Goal: Task Accomplishment & Management: Complete application form

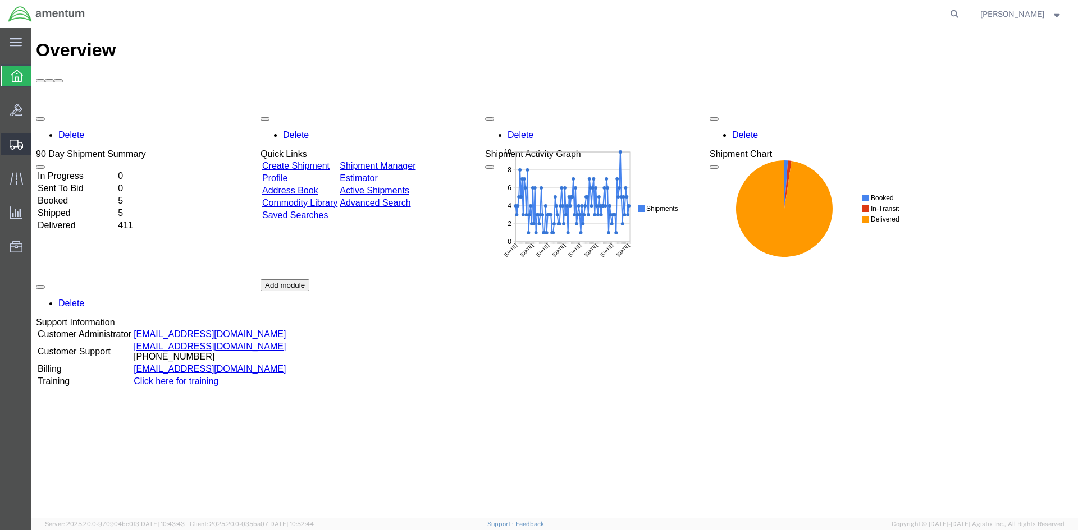
click at [0, 0] on span "Create Shipment" at bounding box center [0, 0] width 0 height 0
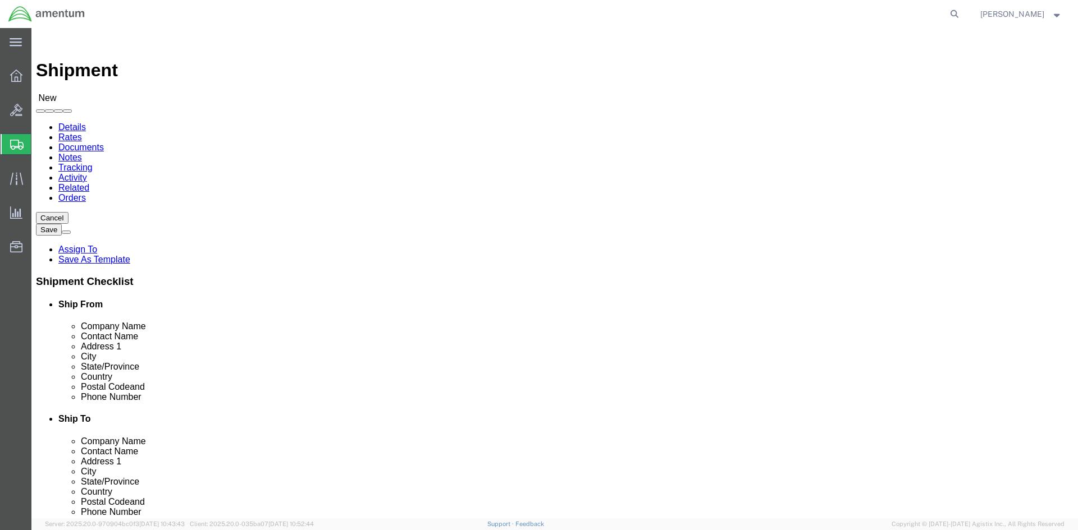
select select
click div "Location My Profile Location [PHONE_NUMBER] [PHONE_NUMBER] [PHONE_NUMBER] [PHON…"
select select "MYPROFILE"
select select "CA"
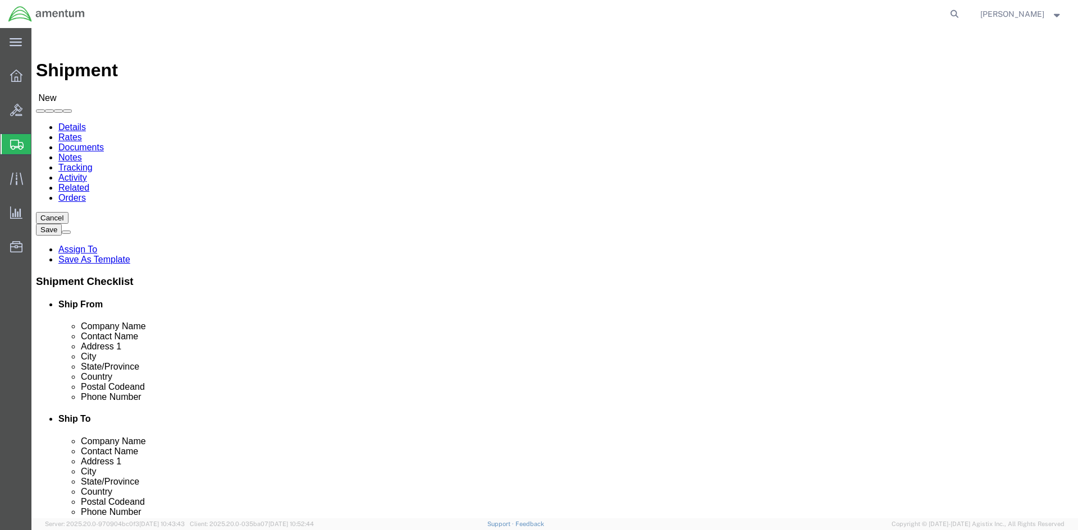
click input "text"
type input "CBP"
select select "49943"
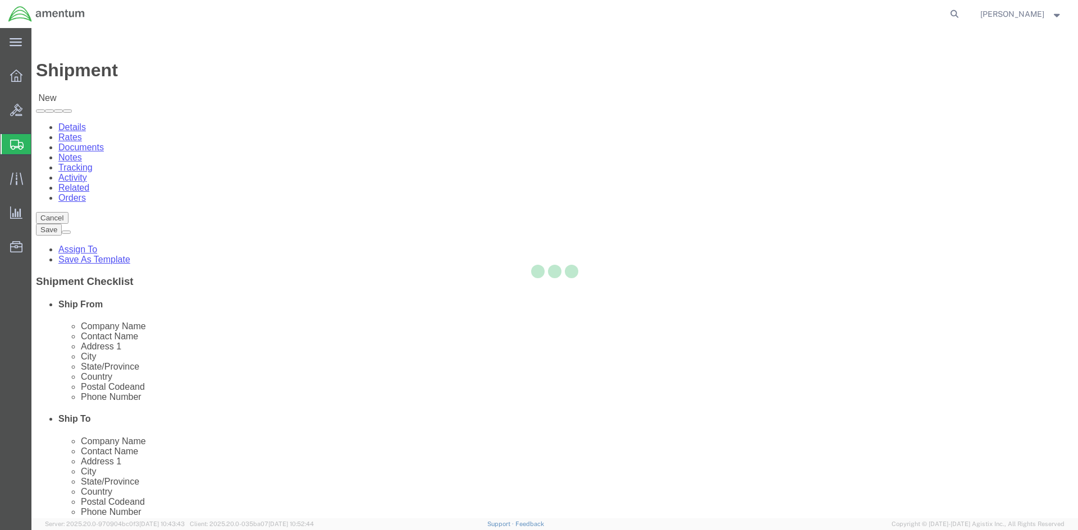
select select "CA"
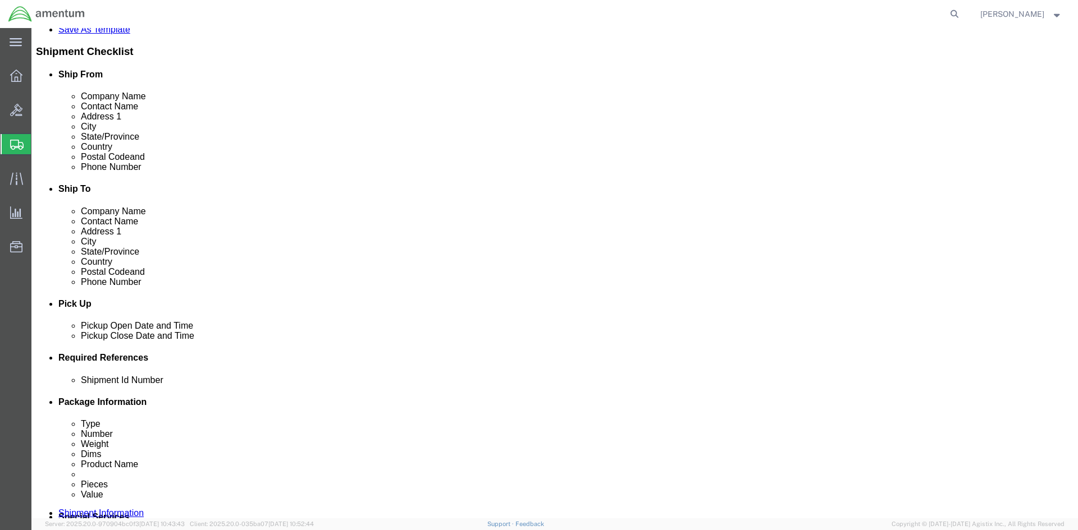
scroll to position [281, 0]
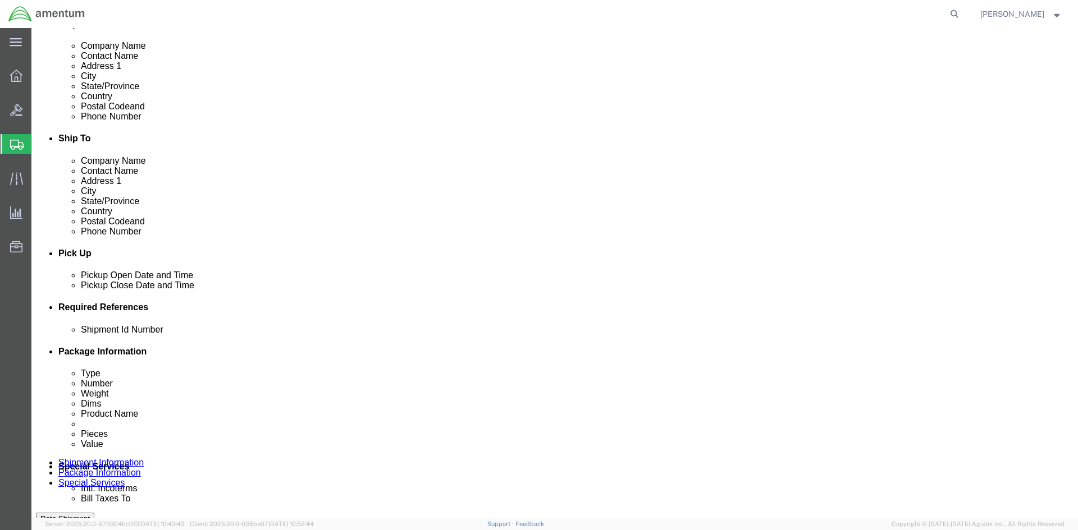
click input "text"
type input "243GC DATA CARD"
click button "Add reference"
click select "Select Account Type Activity ID Airline Appointment Number ASN Batch Request # …"
select select "DEPT"
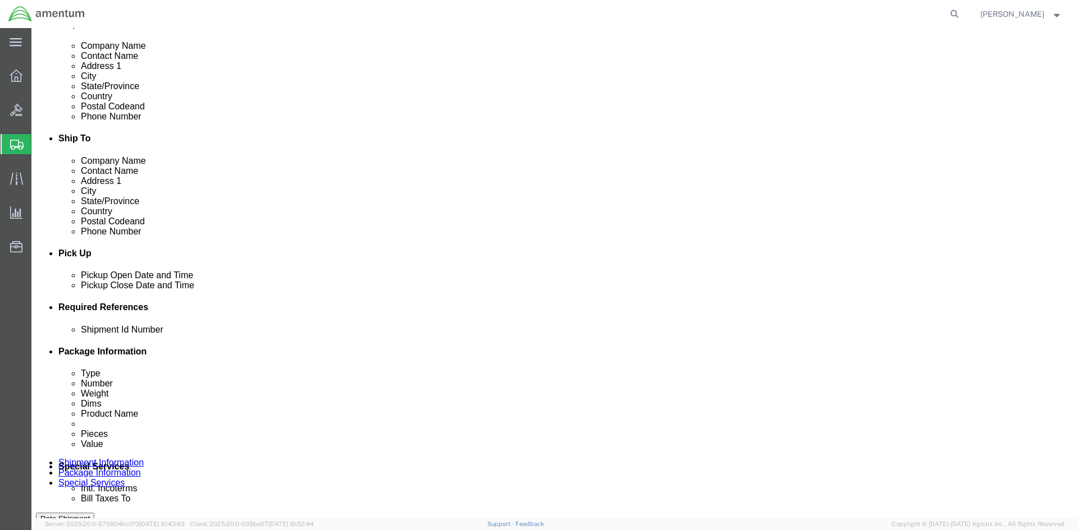
click select "Select Account Type Activity ID Airline Appointment Number ASN Batch Request # …"
click input "text"
type input "CBP"
click button "Add reference"
click select "Select Account Type Activity ID Airline Appointment Number ASN Batch Request # …"
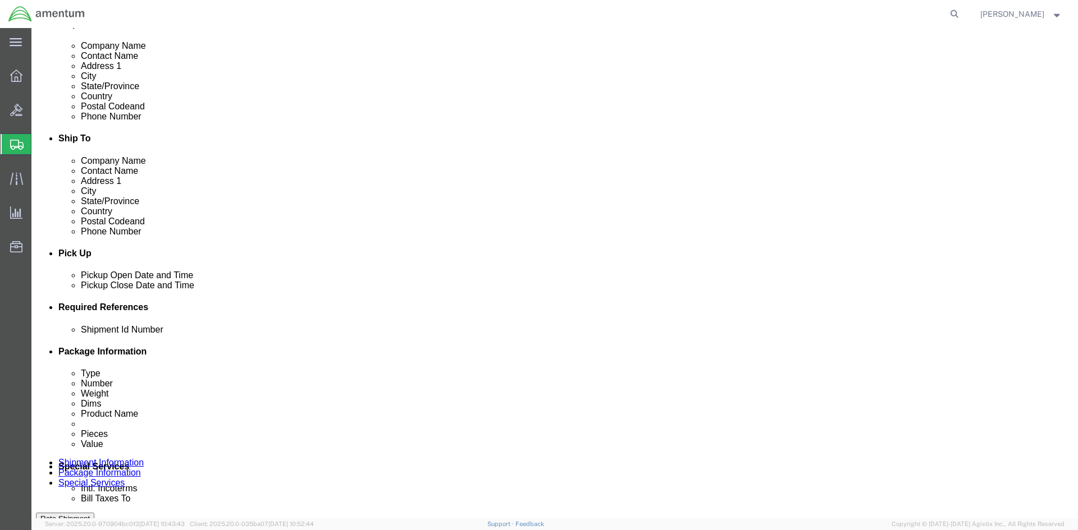
select select "PROJNUM"
click select "Select Account Type Activity ID Airline Appointment Number ASN Batch Request # …"
click input "text"
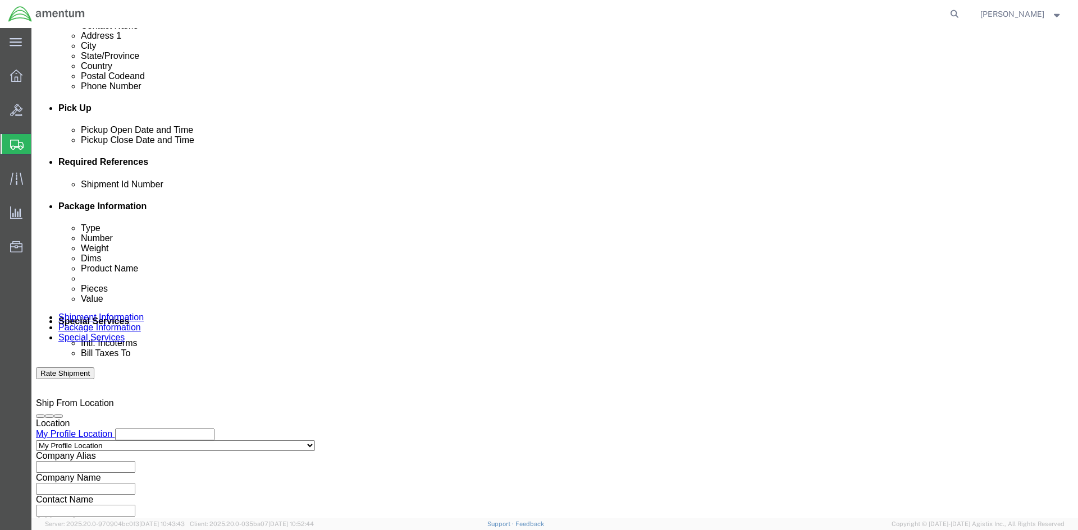
scroll to position [473, 0]
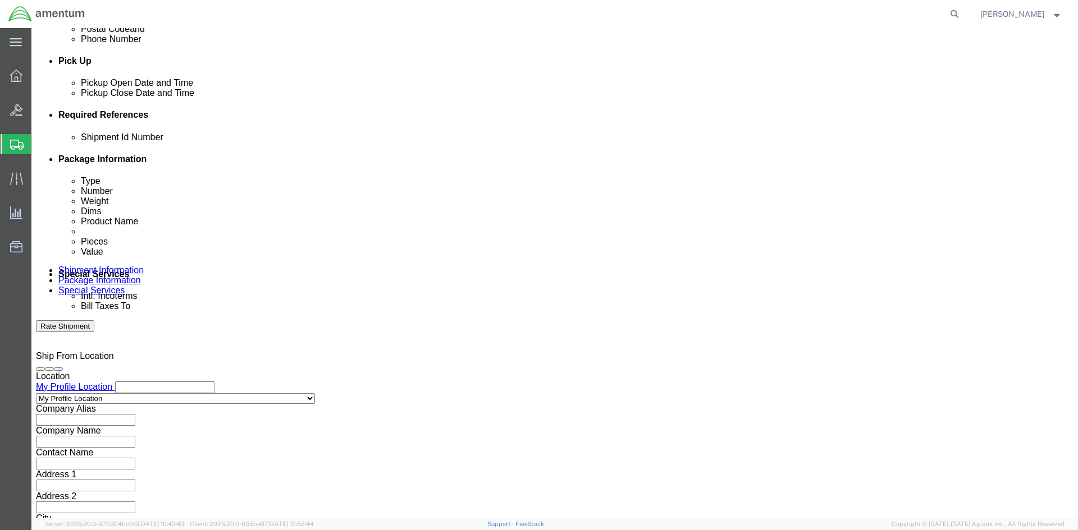
type input "6118.04.03.2219.000.SDC.0000"
click button "Continue"
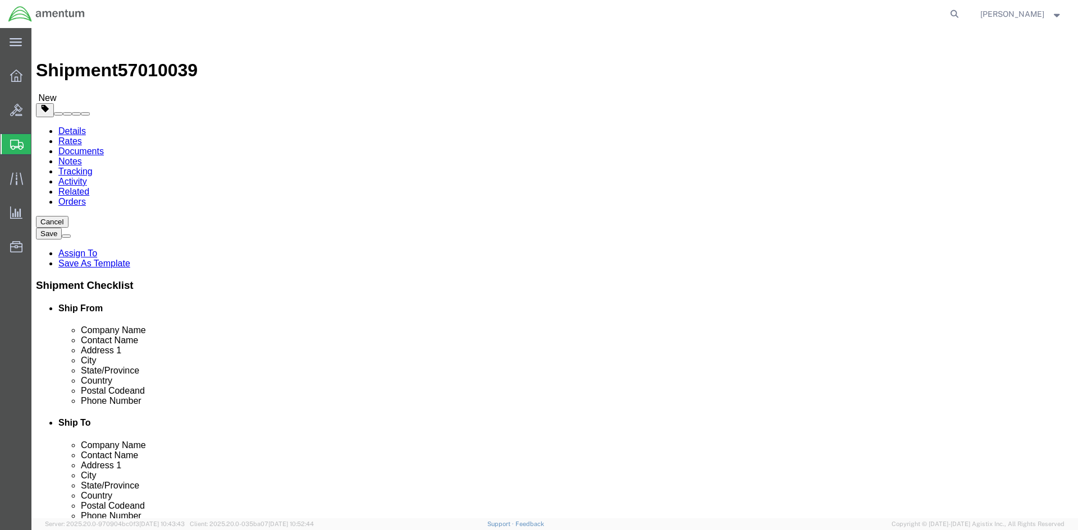
click select "Select BCK Boxes Bale(s) Basket(s) Bolt(s) Bottle(s) Buckets Bulk Bundle(s) Can…"
select select "ENV"
click select "Select BCK Boxes Bale(s) Basket(s) Bolt(s) Bottle(s) Buckets Bulk Bundle(s) Can…"
type input "9.50"
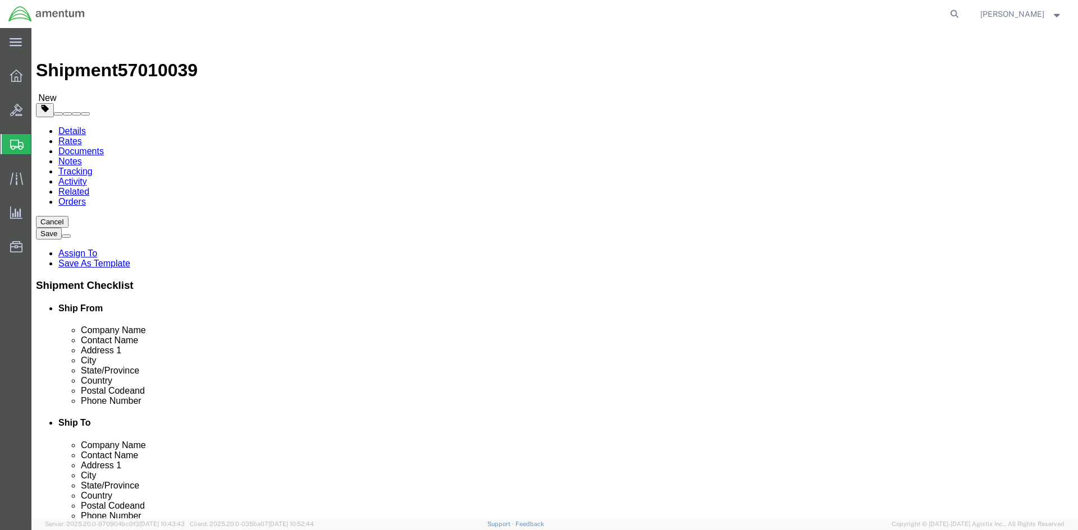
type input "12.50"
type input "0.25"
type input "1"
click link "Add Content"
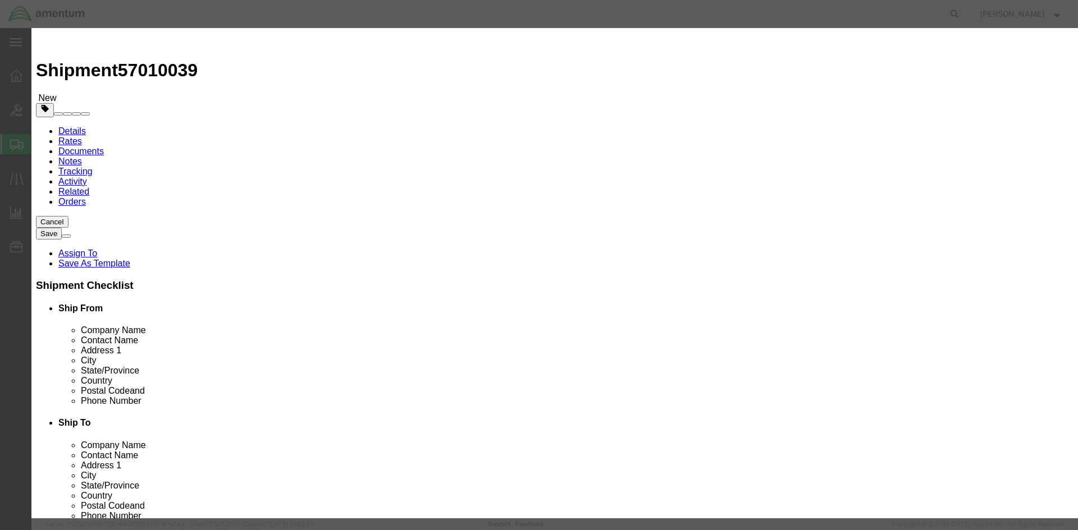
click input "text"
type input "243GC DATA CARDS"
type input "2"
click input "text"
type input "100.00"
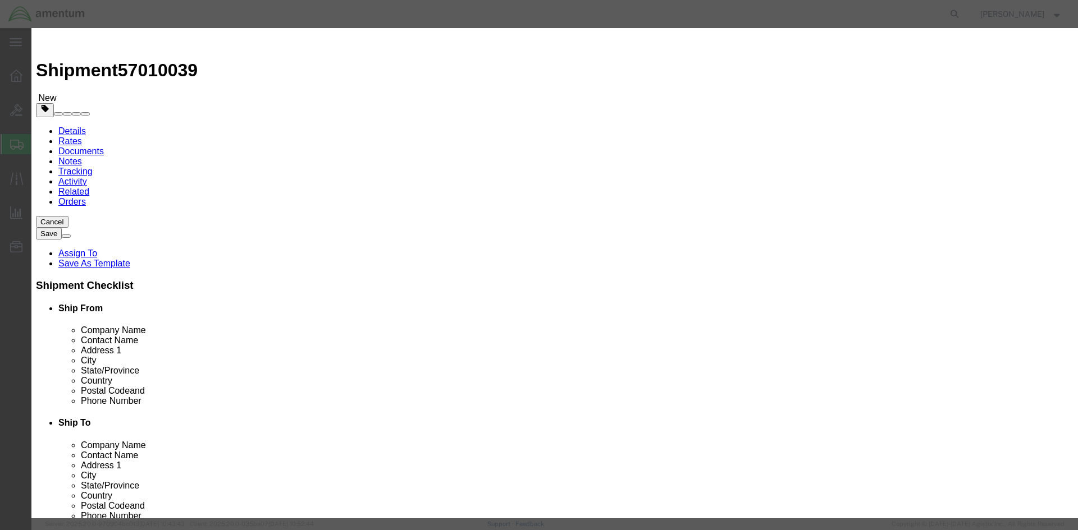
click button "Save & Close"
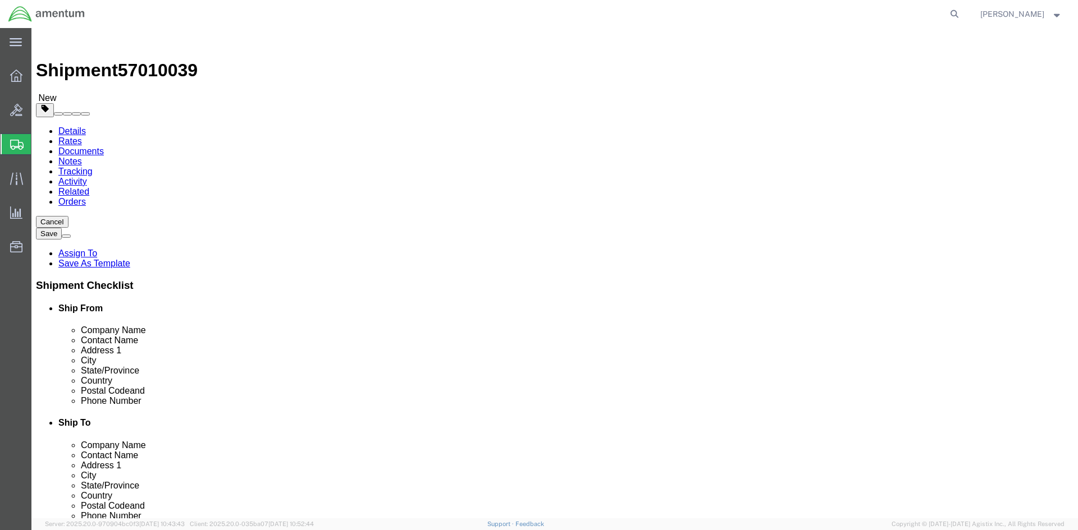
click button "Continue"
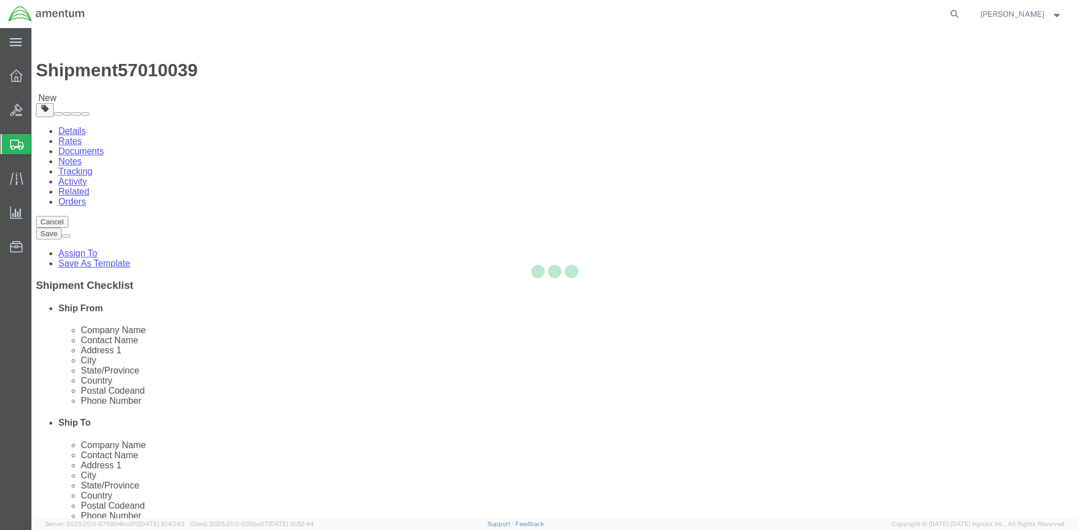
select select
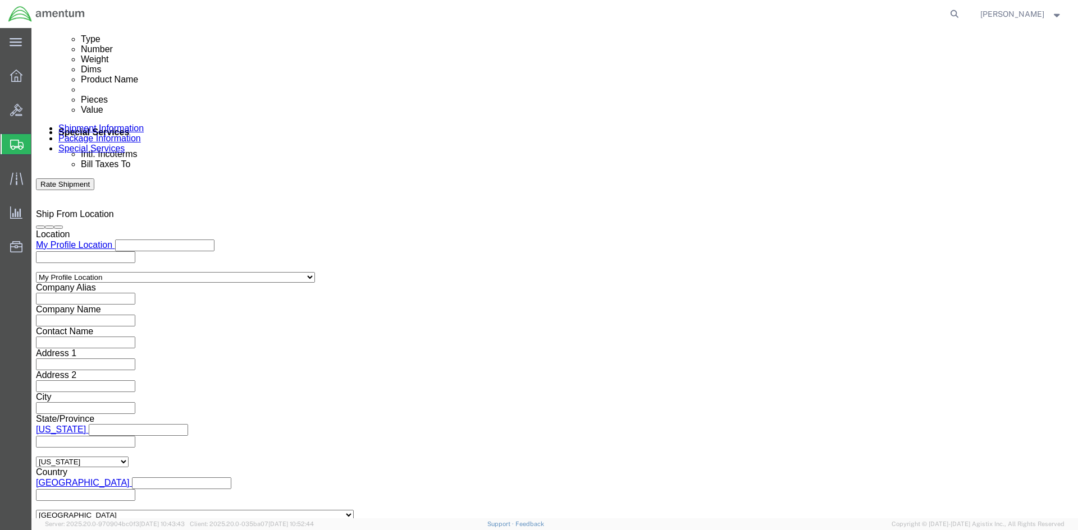
scroll to position [673, 0]
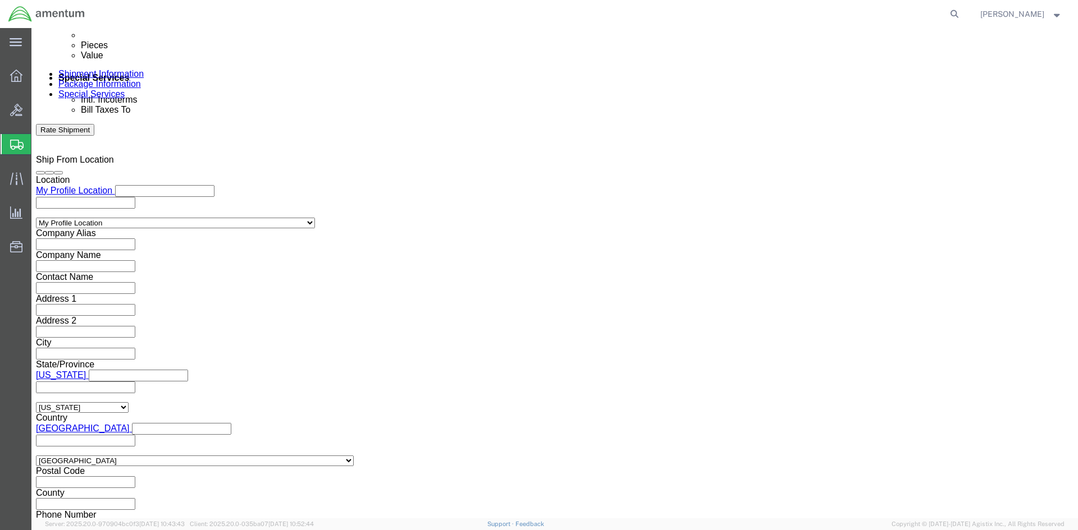
click input "text"
type input "[PERSON_NAME][EMAIL_ADDRESS][PERSON_NAME][DOMAIN_NAME]"
click input "Include shipping documents"
checkbox input "true"
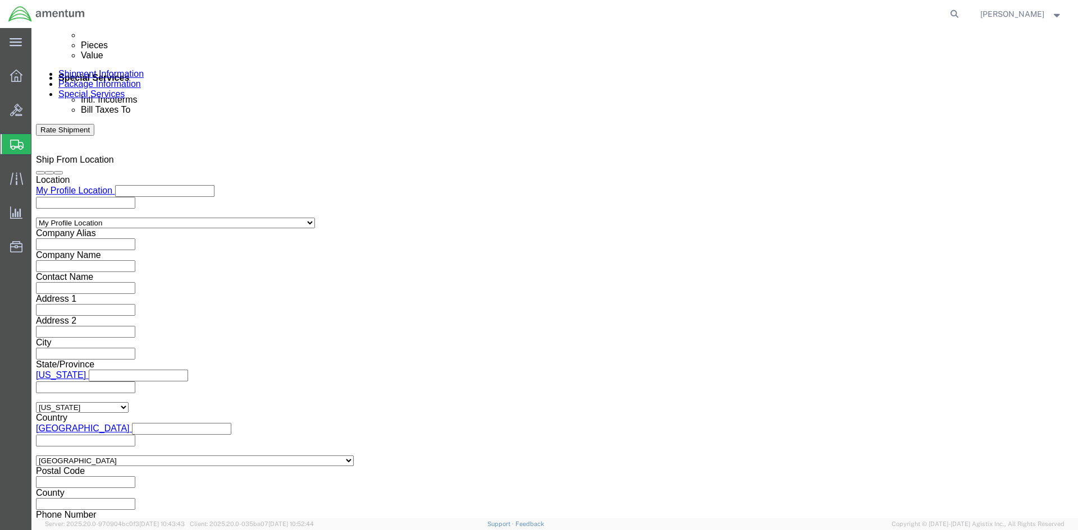
click button "Rate Shipment"
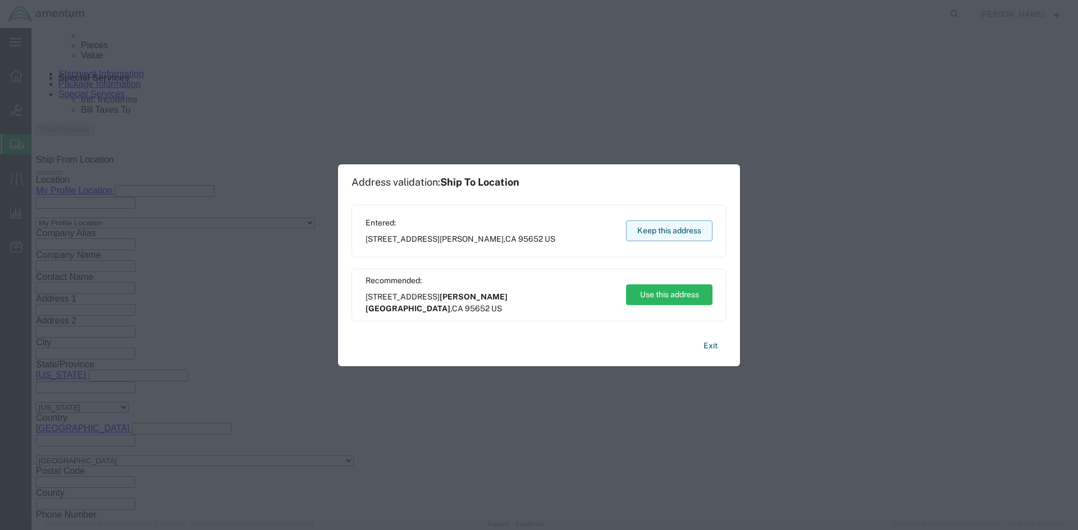
click at [650, 239] on button "Keep this address" at bounding box center [669, 231] width 86 height 21
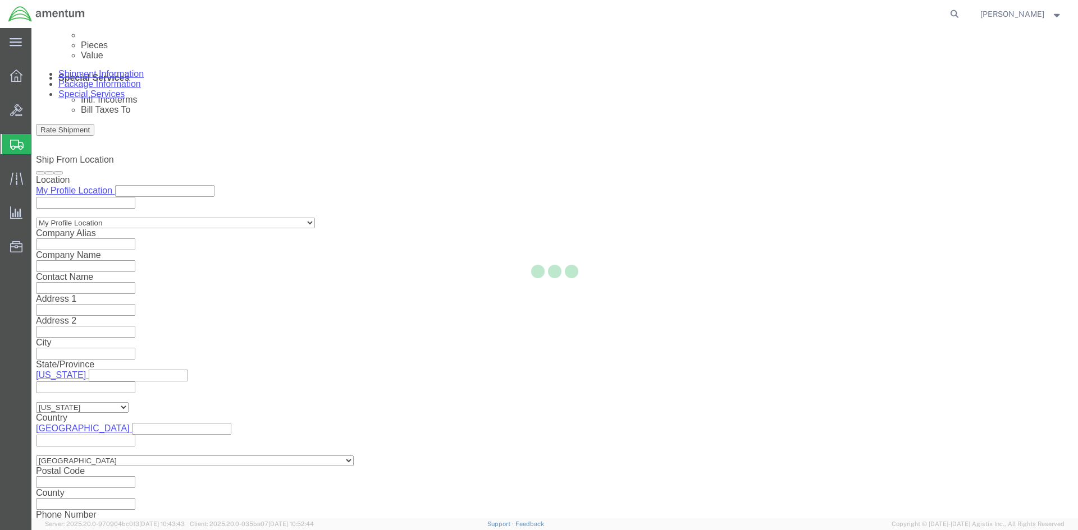
click at [911, 495] on div at bounding box center [554, 273] width 1046 height 491
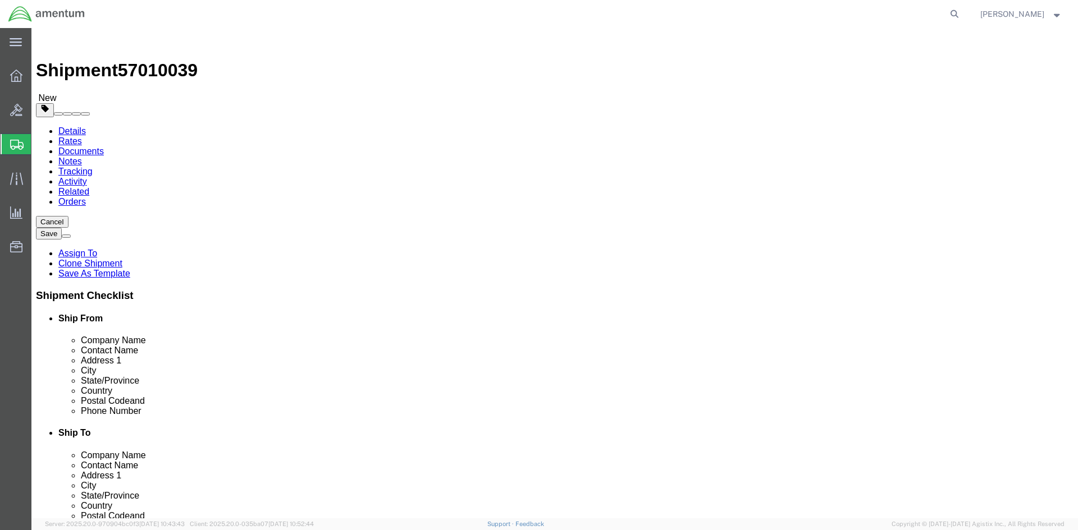
click at [66, 126] on link "Details" at bounding box center [72, 131] width 28 height 10
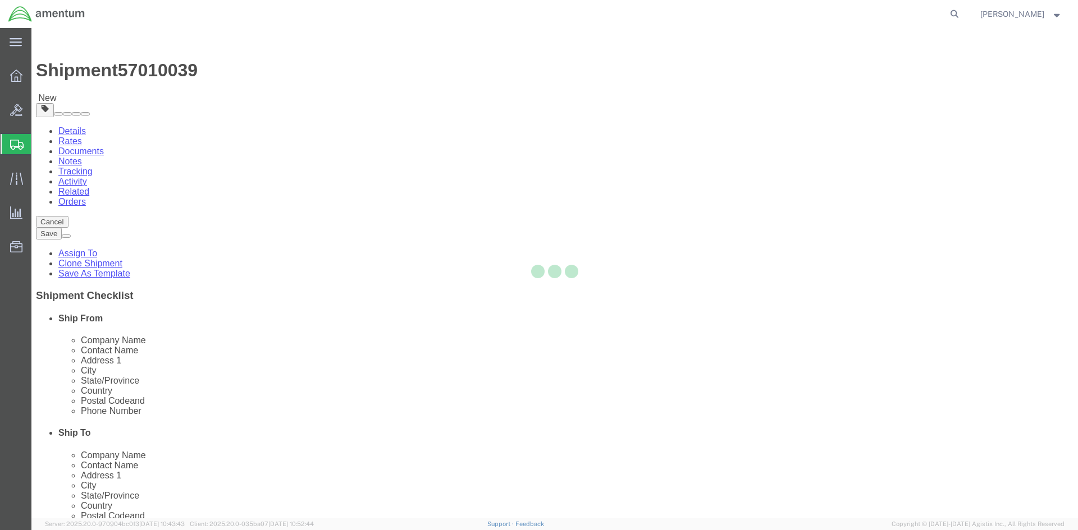
select select "49947"
select select "49943"
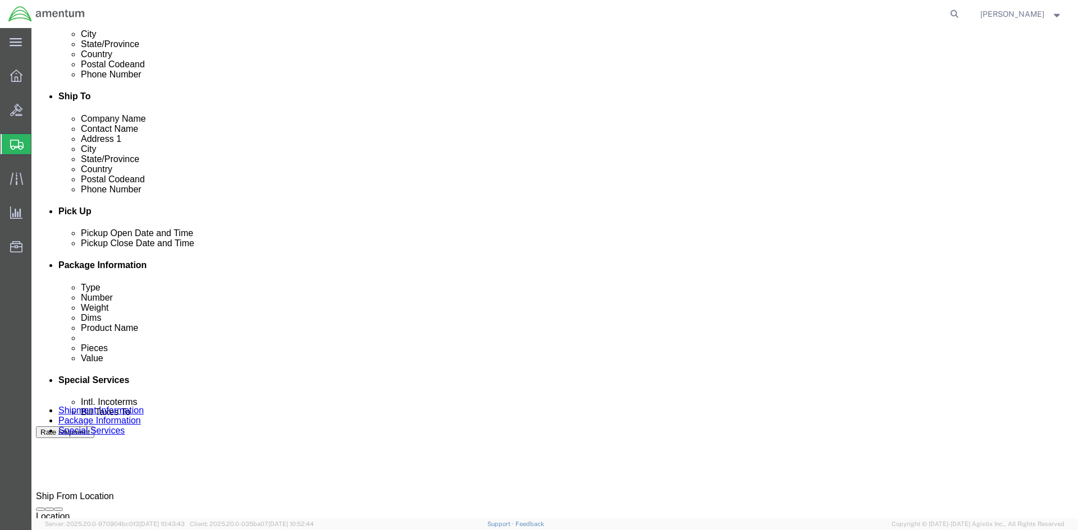
scroll to position [449, 0]
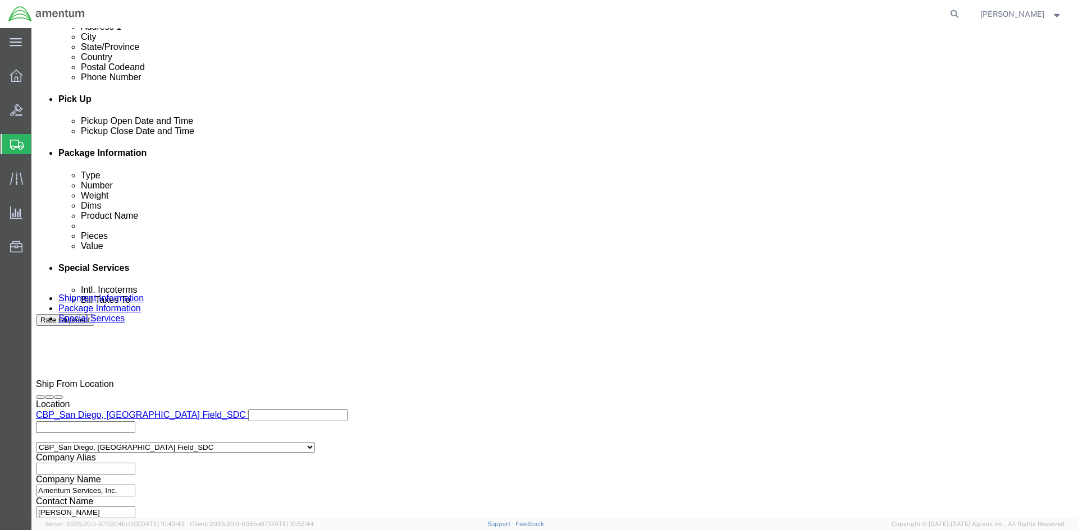
click div "[DATE] 12:01 PM"
type input "3:00 PM"
click button "Apply"
click button "Rate Shipment"
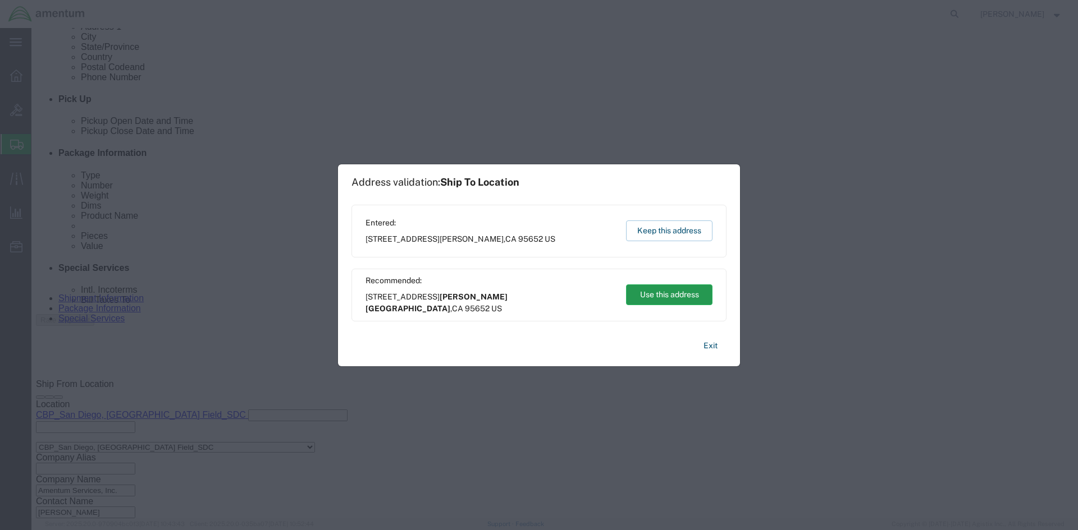
click at [663, 295] on button "Use this address" at bounding box center [669, 295] width 86 height 21
type input "[PERSON_NAME][GEOGRAPHIC_DATA]"
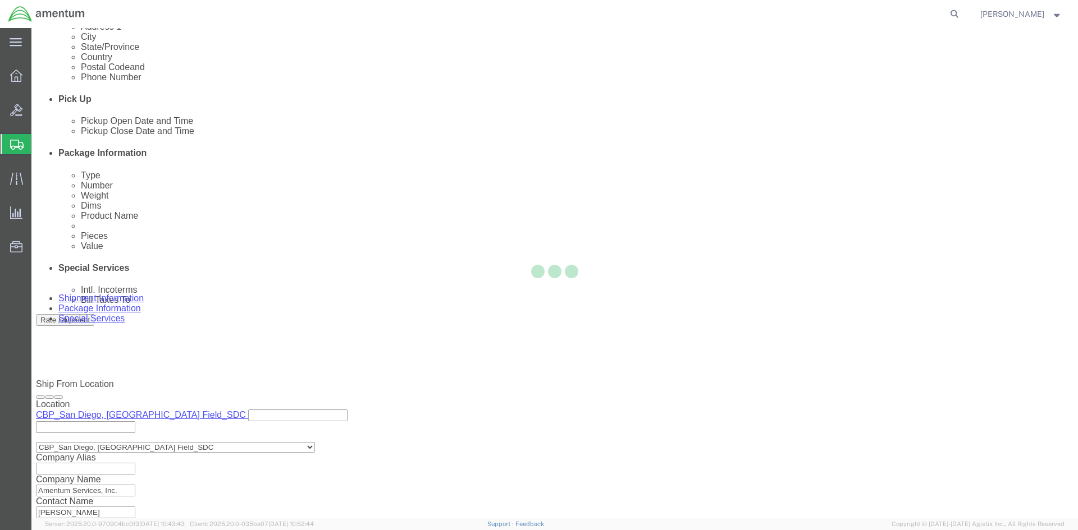
select select "49947"
select select "49943"
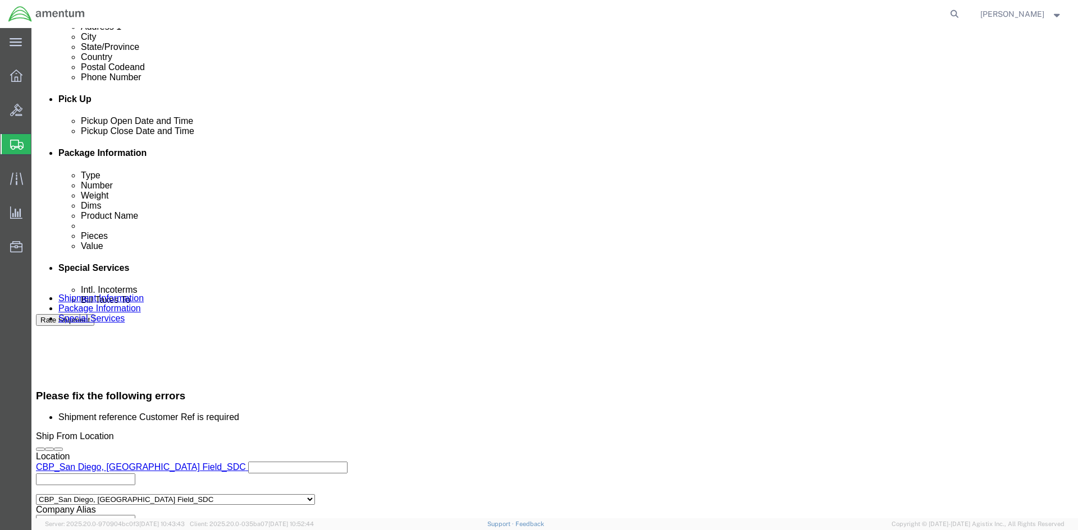
click input "243GC DATA CARD"
click input "text"
paste input "243GC DATA CARD"
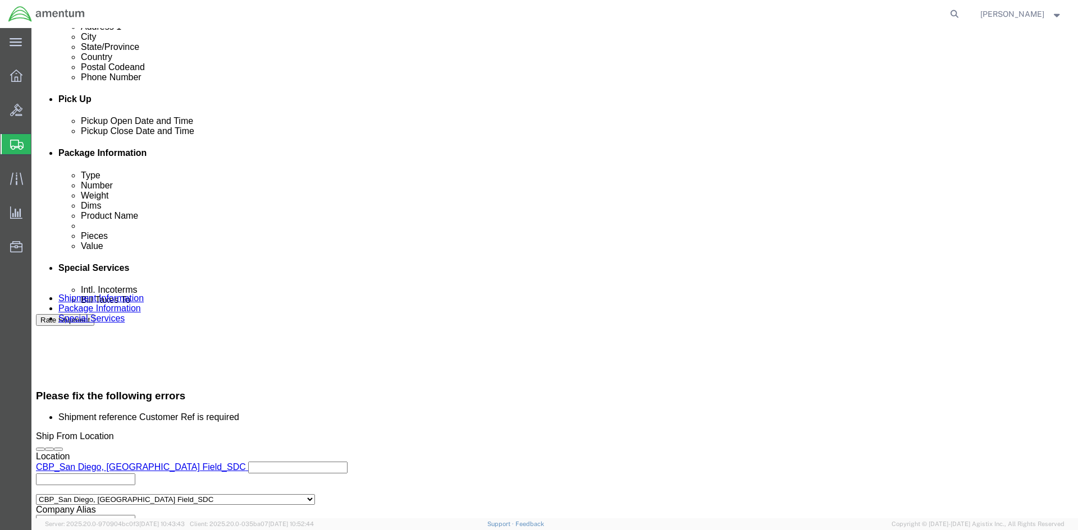
type input "243GC DATA CARD"
click button "Rate Shipment"
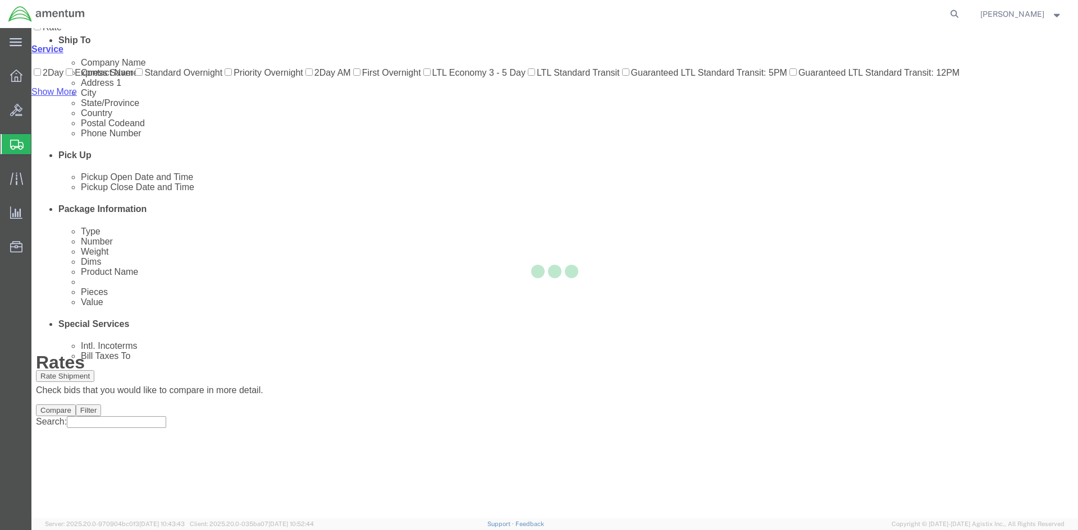
scroll to position [0, 0]
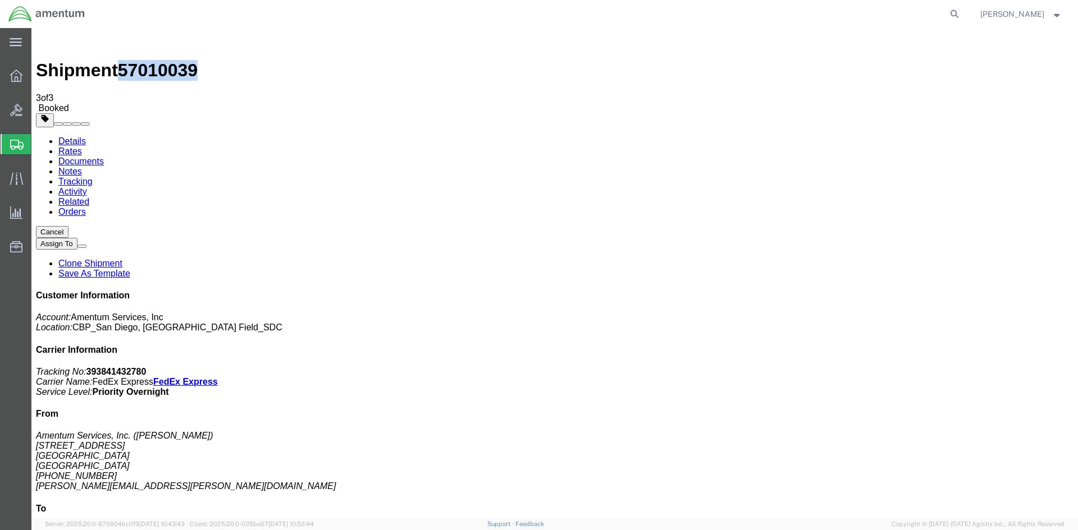
drag, startPoint x: 190, startPoint y: 43, endPoint x: 124, endPoint y: 44, distance: 65.7
click at [124, 44] on div "Shipment 57010039 3 of 3 Booked" at bounding box center [554, 73] width 1037 height 81
copy span "57010039"
click at [961, 11] on icon at bounding box center [954, 14] width 16 height 16
click at [900, 12] on input "search" at bounding box center [775, 14] width 341 height 27
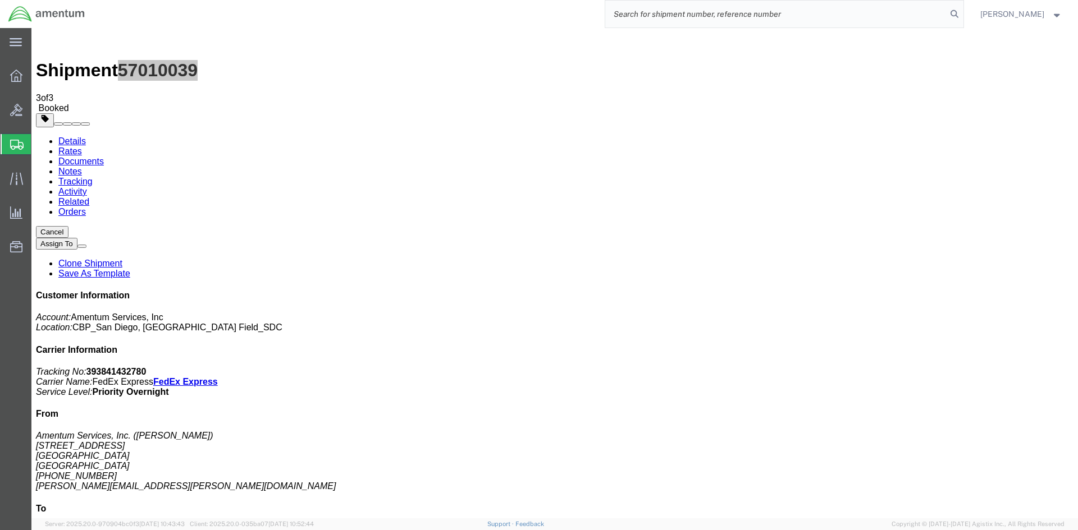
paste input "57010039"
type input "57010039"
click at [962, 17] on icon at bounding box center [954, 14] width 16 height 16
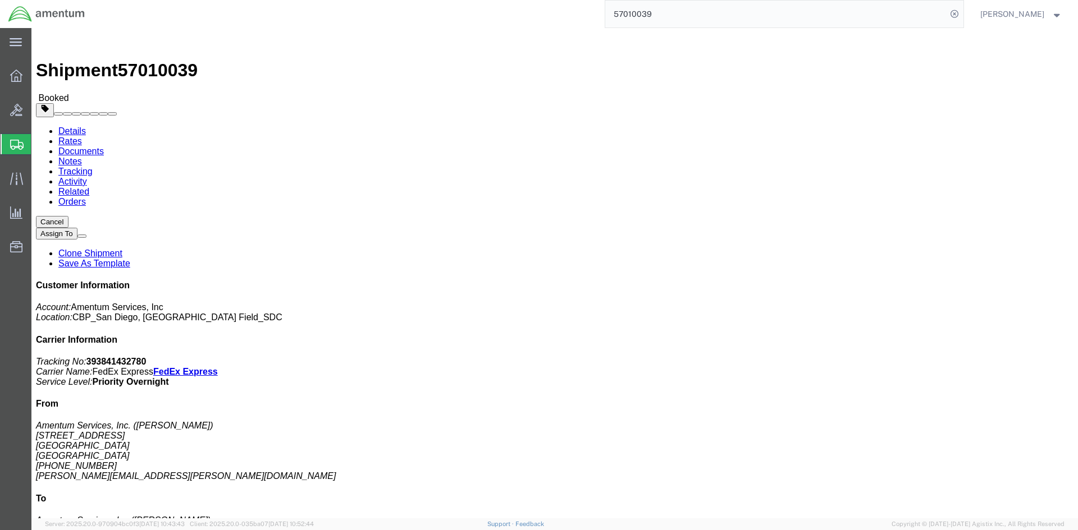
click link "Schedule pickup request"
